Goal: Browse casually: Explore the website without a specific task or goal

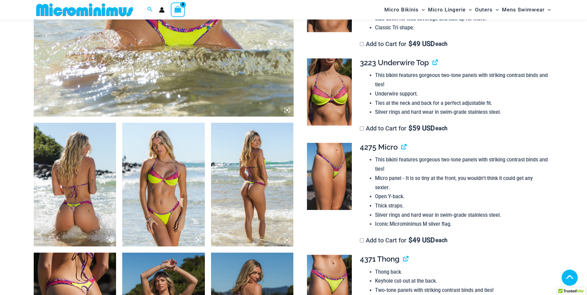
scroll to position [335, 0]
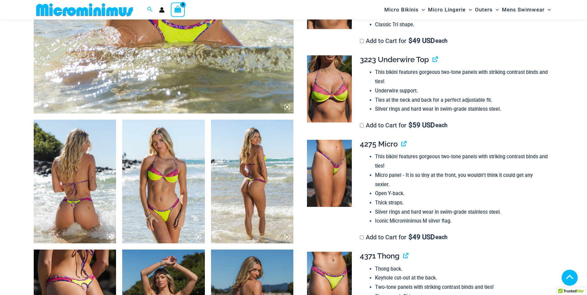
click at [92, 169] on img at bounding box center [75, 182] width 83 height 124
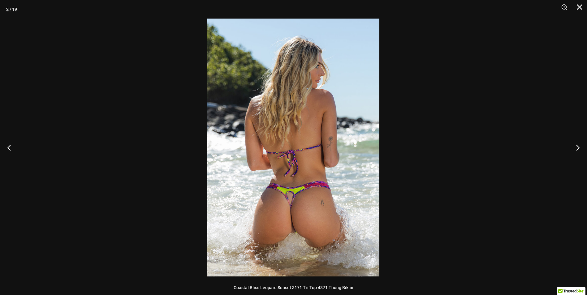
click at [330, 139] on img at bounding box center [293, 148] width 172 height 258
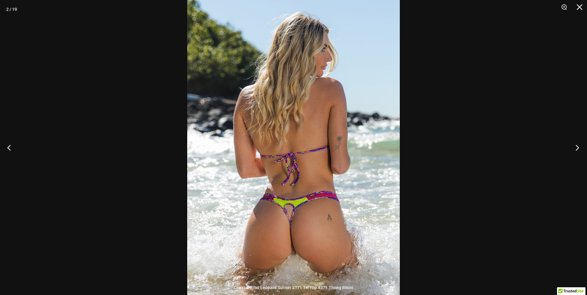
click at [578, 148] on button "Next" at bounding box center [575, 147] width 23 height 31
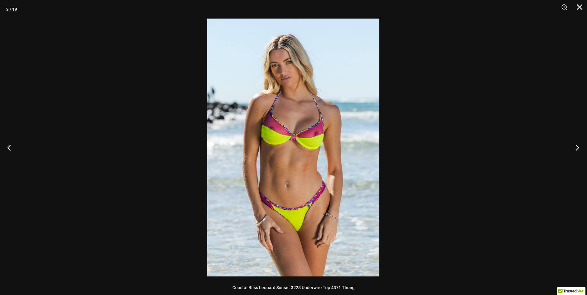
click at [577, 147] on button "Next" at bounding box center [575, 147] width 23 height 31
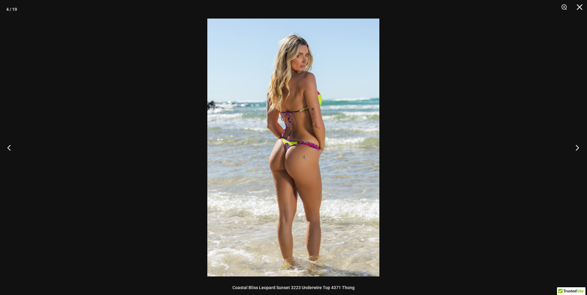
click at [576, 146] on button "Next" at bounding box center [575, 147] width 23 height 31
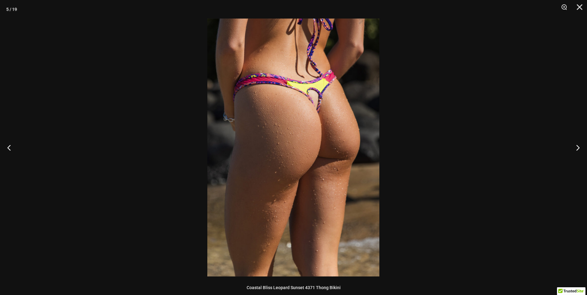
click at [336, 112] on img at bounding box center [293, 148] width 172 height 258
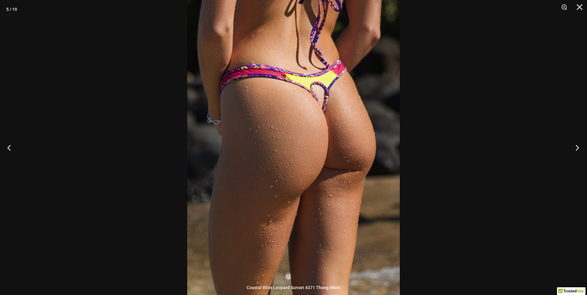
click at [578, 148] on button "Next" at bounding box center [575, 147] width 23 height 31
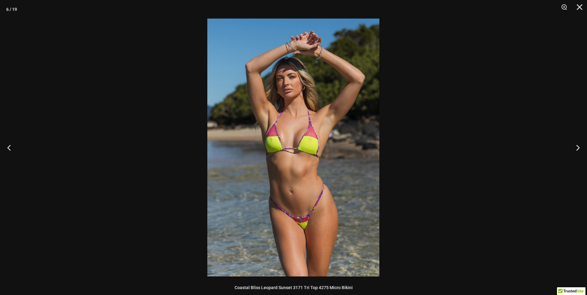
click at [355, 116] on img at bounding box center [293, 148] width 172 height 258
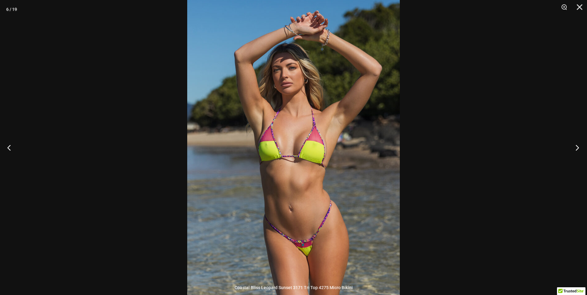
click at [578, 148] on button "Next" at bounding box center [575, 147] width 23 height 31
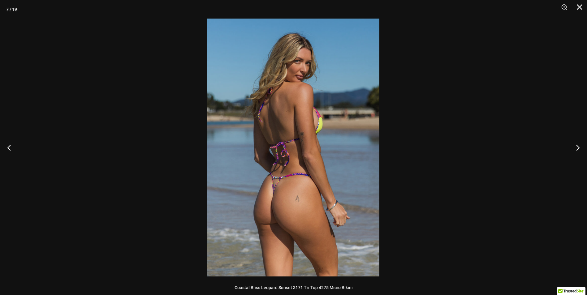
click at [289, 114] on img at bounding box center [293, 148] width 172 height 258
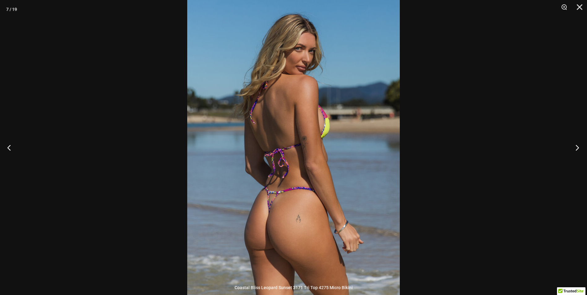
click at [576, 147] on button "Next" at bounding box center [575, 147] width 23 height 31
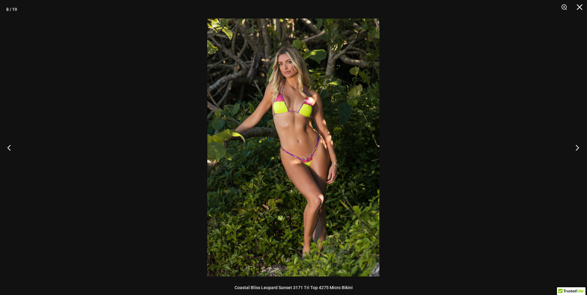
click at [576, 147] on button "Next" at bounding box center [575, 147] width 23 height 31
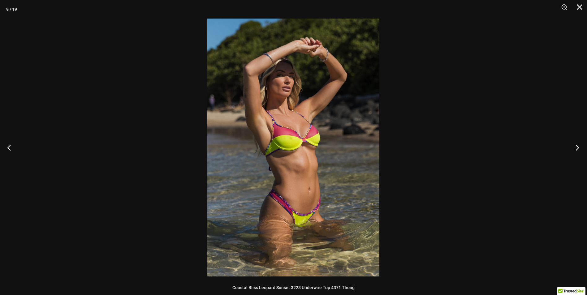
click at [576, 147] on button "Next" at bounding box center [575, 147] width 23 height 31
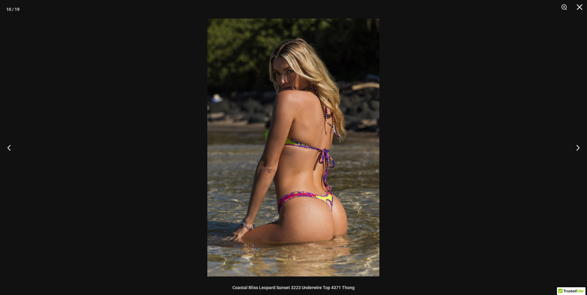
click at [292, 131] on img at bounding box center [293, 148] width 172 height 258
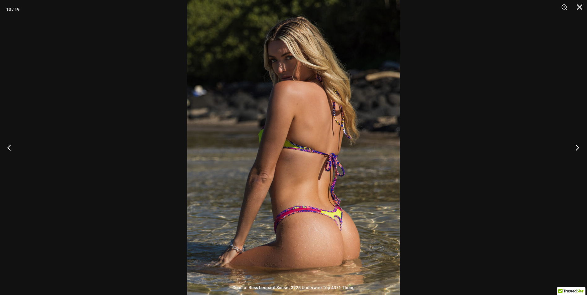
click at [577, 148] on button "Next" at bounding box center [575, 147] width 23 height 31
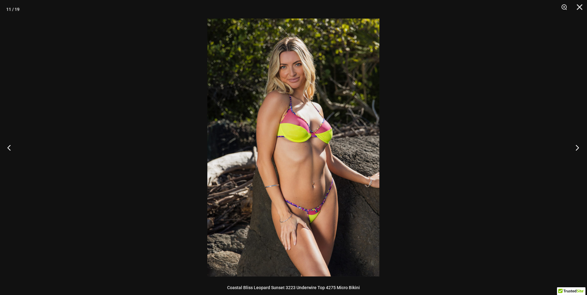
click at [577, 148] on button "Next" at bounding box center [575, 147] width 23 height 31
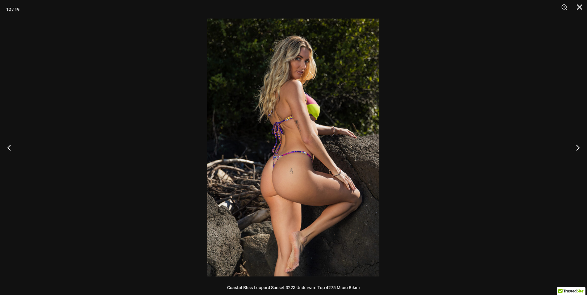
click at [324, 131] on img at bounding box center [293, 148] width 172 height 258
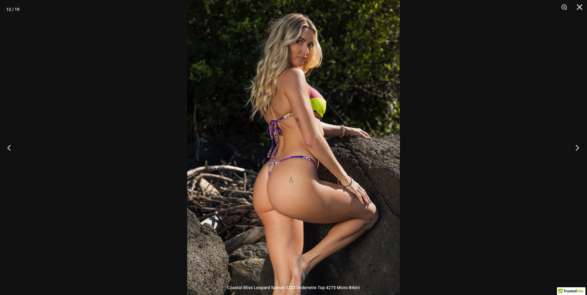
click at [576, 145] on button "Next" at bounding box center [575, 147] width 23 height 31
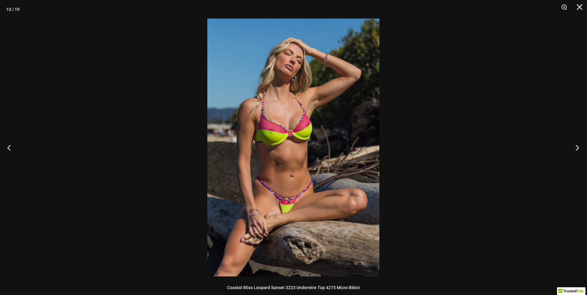
click at [575, 145] on button "Next" at bounding box center [575, 147] width 23 height 31
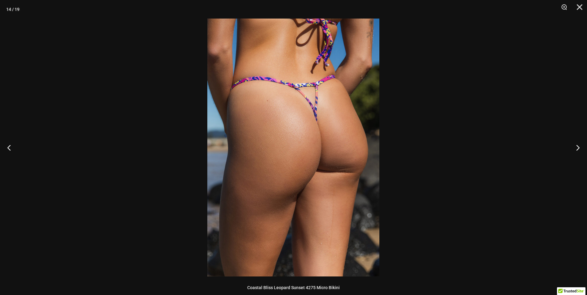
click at [335, 114] on img at bounding box center [293, 148] width 172 height 258
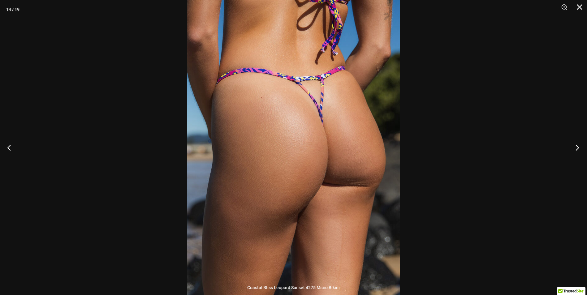
click at [577, 147] on button "Next" at bounding box center [575, 147] width 23 height 31
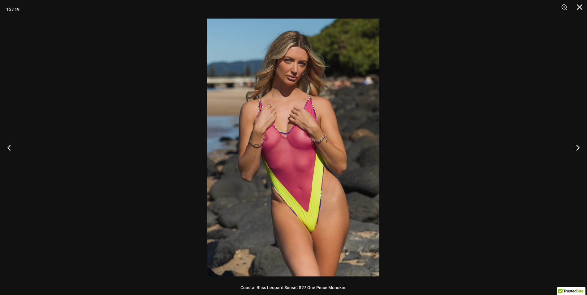
click at [325, 130] on img at bounding box center [293, 148] width 172 height 258
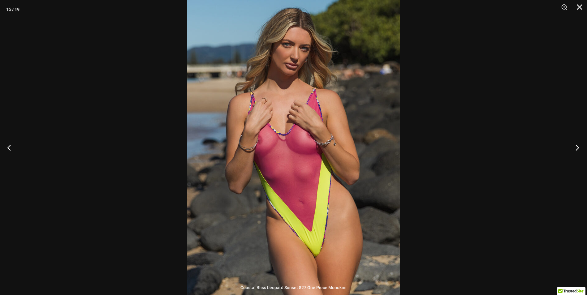
click at [579, 146] on button "Next" at bounding box center [575, 147] width 23 height 31
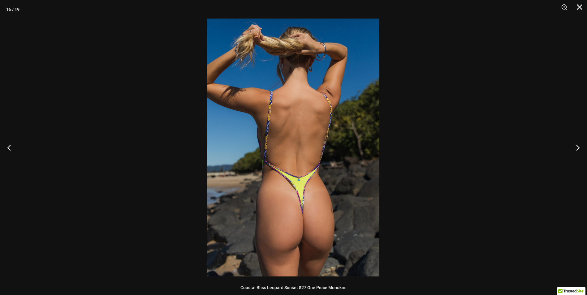
click at [309, 142] on img at bounding box center [293, 148] width 172 height 258
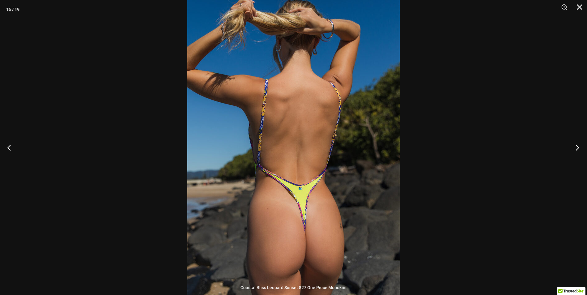
click at [576, 147] on button "Next" at bounding box center [575, 147] width 23 height 31
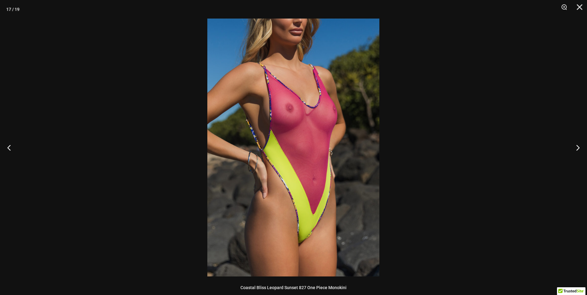
click at [329, 144] on img at bounding box center [293, 148] width 172 height 258
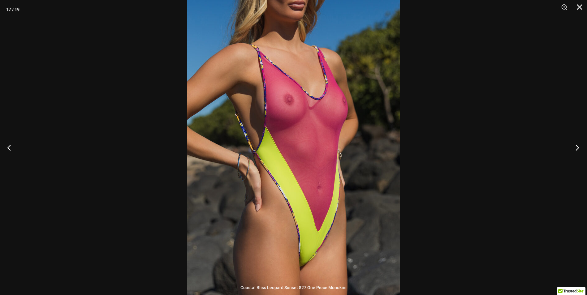
click at [577, 148] on button "Next" at bounding box center [575, 147] width 23 height 31
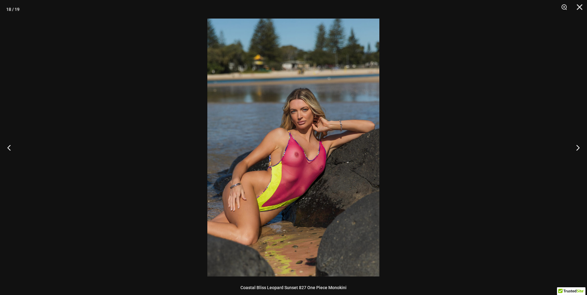
click at [324, 132] on img at bounding box center [293, 148] width 172 height 258
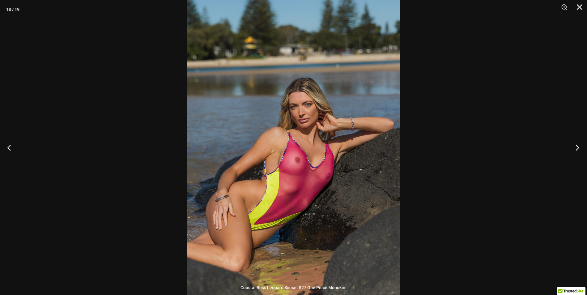
click at [578, 146] on button "Next" at bounding box center [575, 147] width 23 height 31
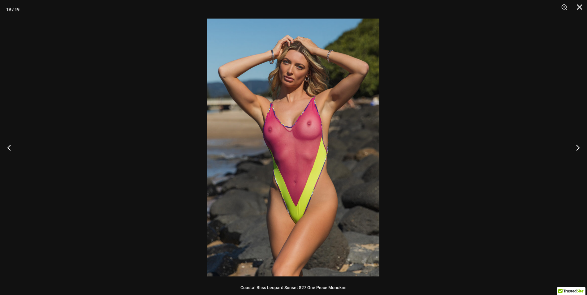
click at [312, 130] on img at bounding box center [293, 148] width 172 height 258
